Goal: Transaction & Acquisition: Purchase product/service

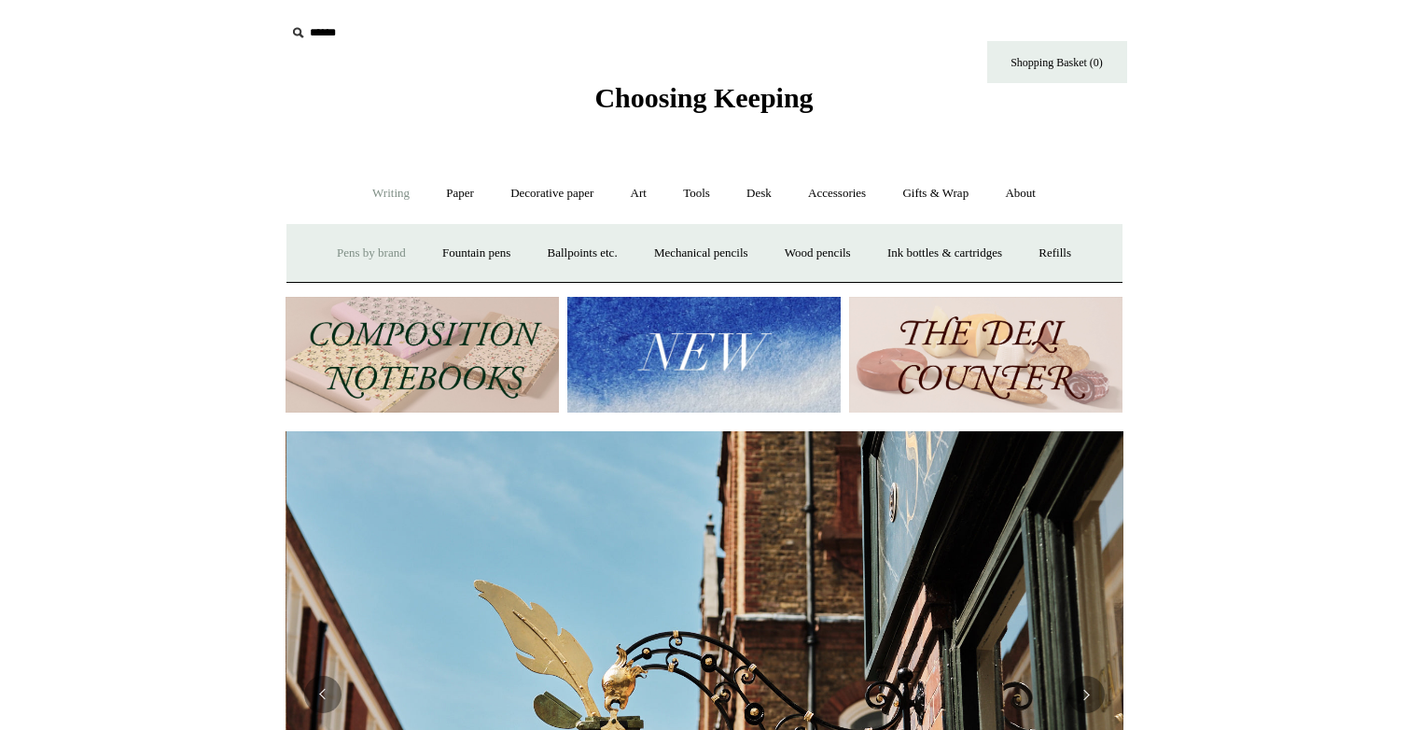
scroll to position [0, 838]
click at [604, 248] on link "Ballpoints etc. +" at bounding box center [583, 253] width 104 height 49
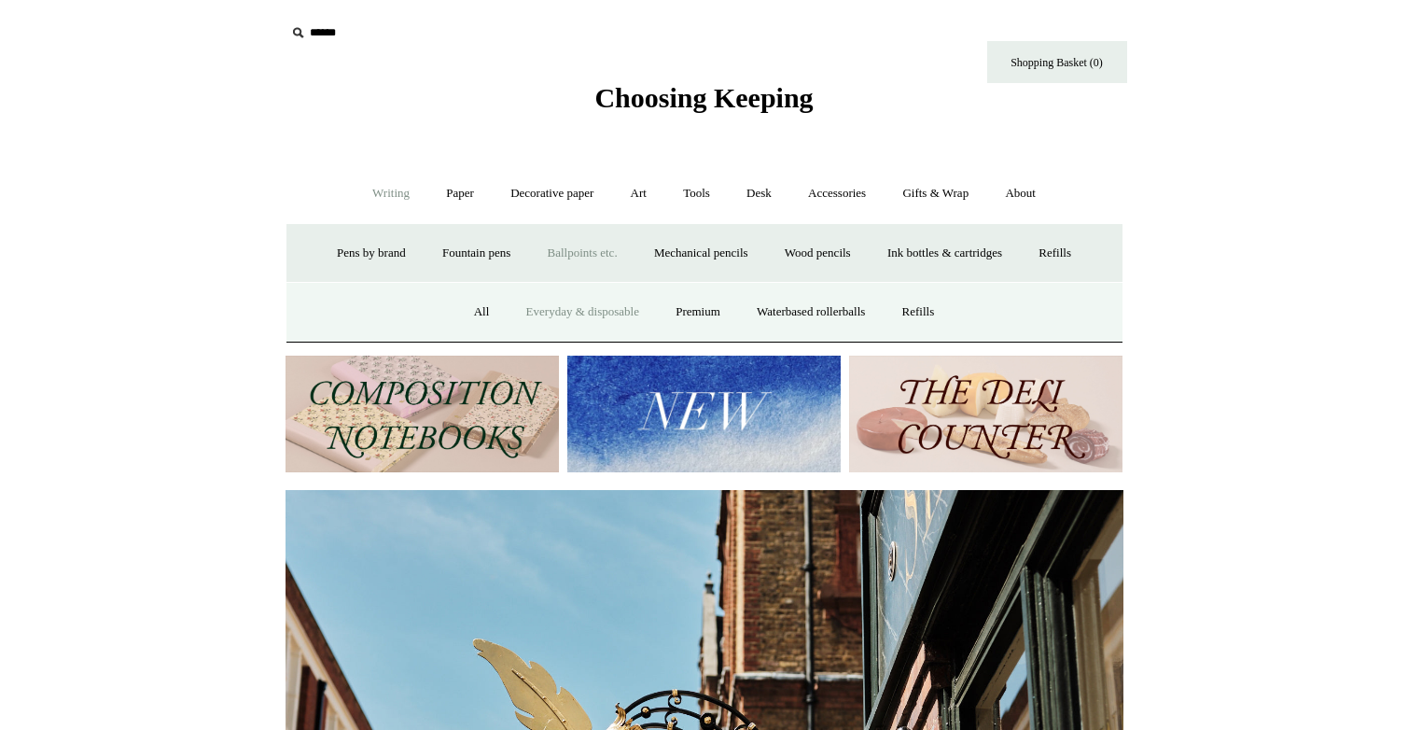
click at [563, 308] on link "Everyday & disposable" at bounding box center [582, 311] width 147 height 49
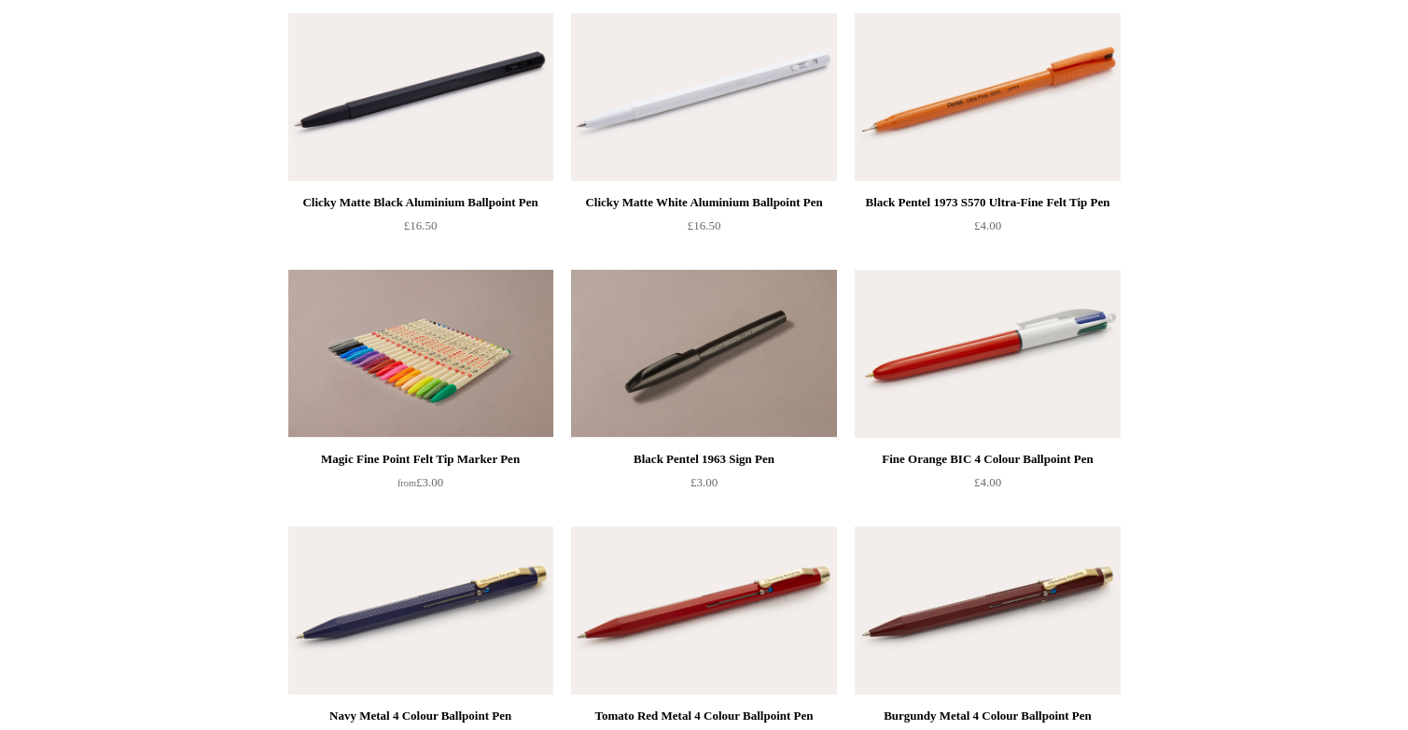
scroll to position [1009, 0]
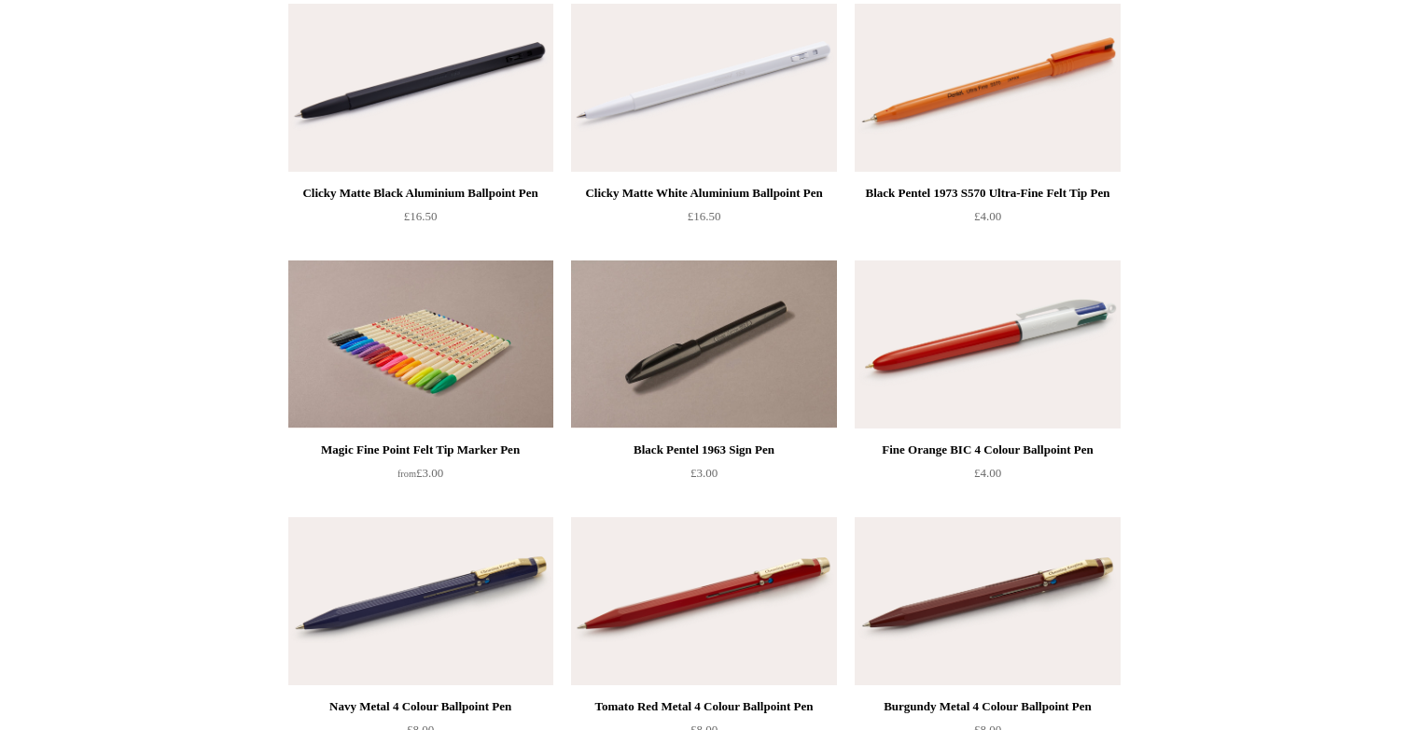
click at [386, 359] on img at bounding box center [420, 344] width 265 height 168
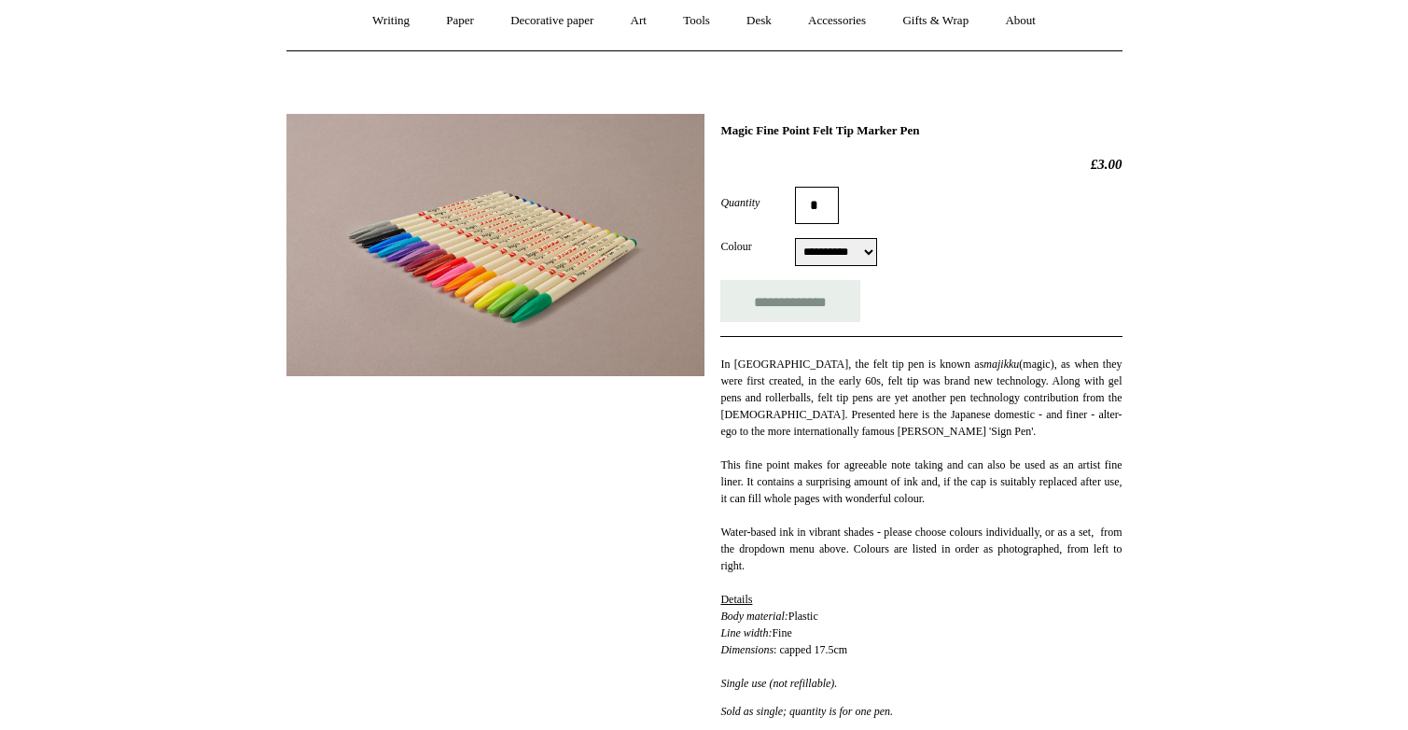
scroll to position [192, 0]
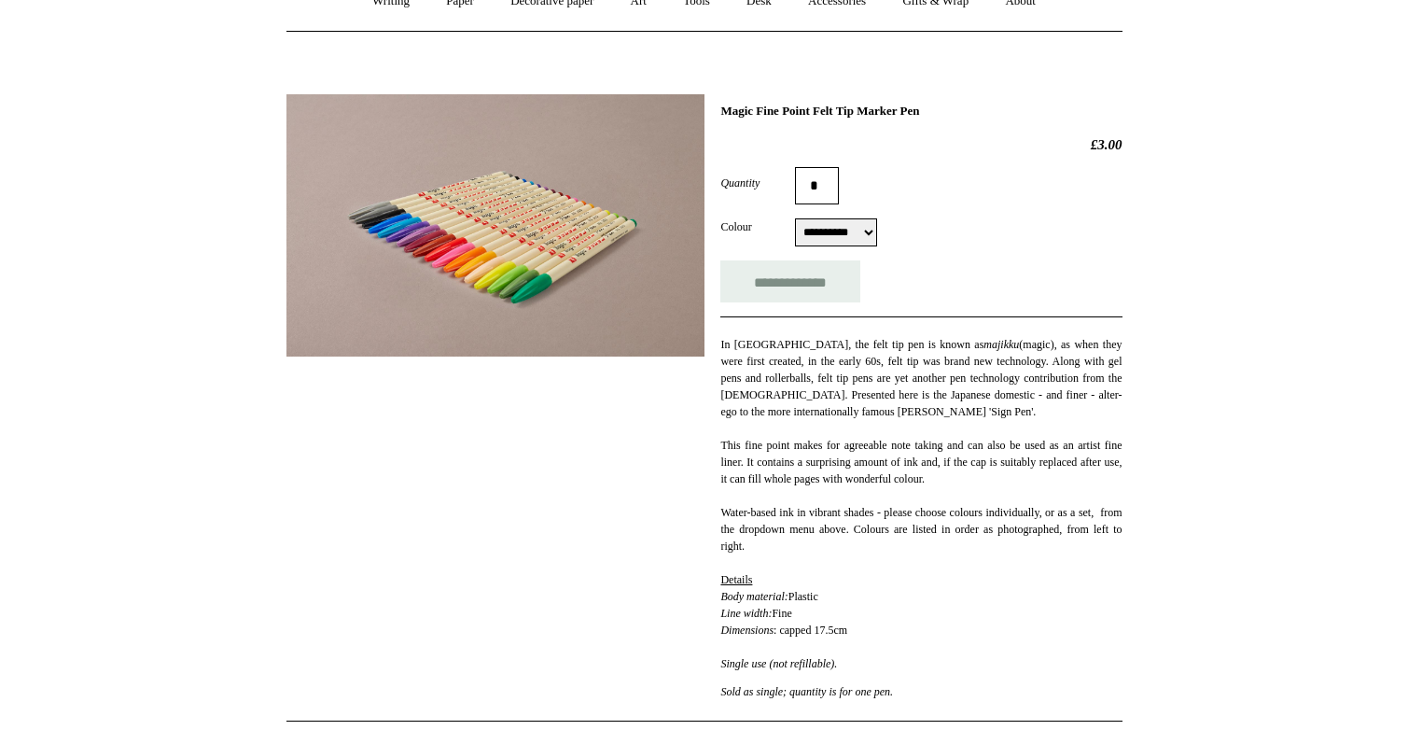
select select "******"
